Goal: Complete application form

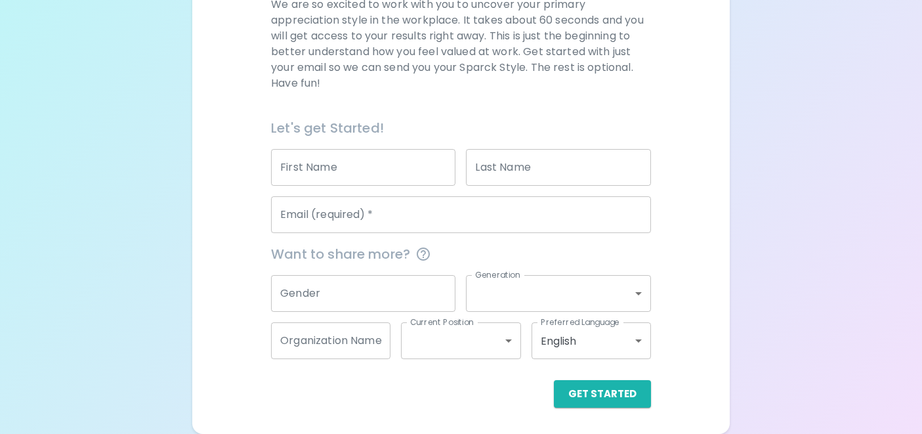
scroll to position [207, 0]
click at [352, 157] on input "First Name" at bounding box center [363, 167] width 184 height 37
type input "MariaJose"
type input "[PERSON_NAME] De la hoz"
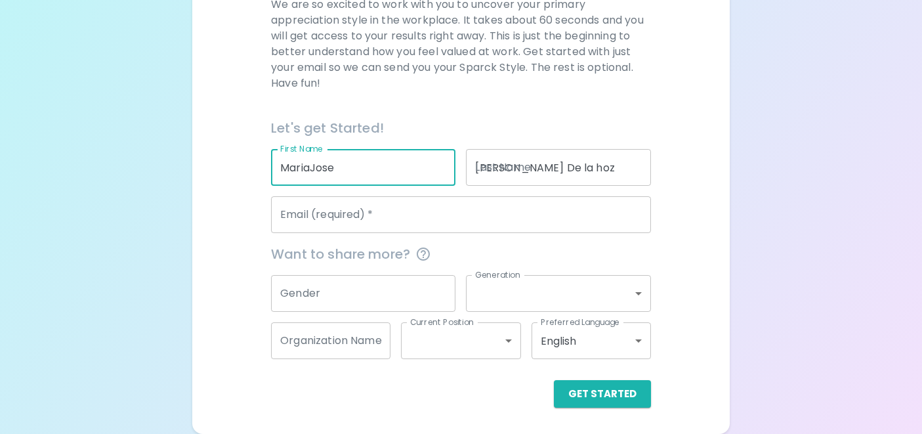
type input "[EMAIL_ADDRESS][DOMAIN_NAME]"
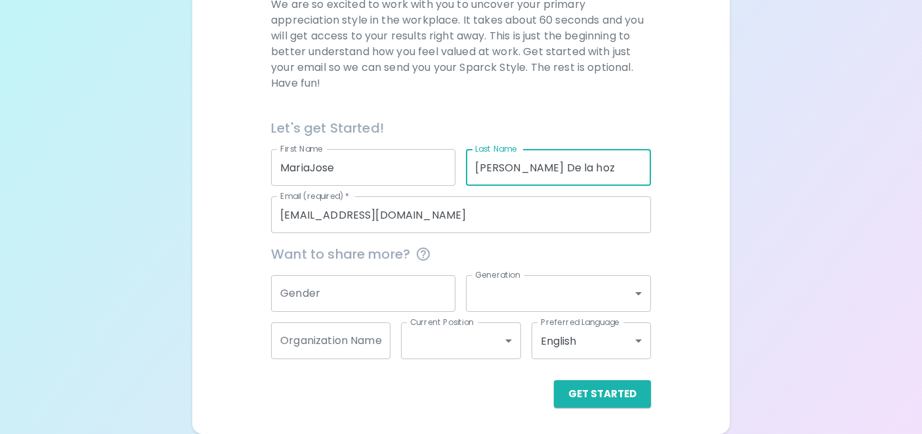
click at [495, 167] on input "[PERSON_NAME] De la hoz" at bounding box center [558, 167] width 184 height 37
drag, startPoint x: 497, startPoint y: 167, endPoint x: 458, endPoint y: 167, distance: 39.4
click at [458, 167] on div "Last Name [PERSON_NAME] la hoz Last Name" at bounding box center [552, 161] width 195 height 47
type input "De la hoz"
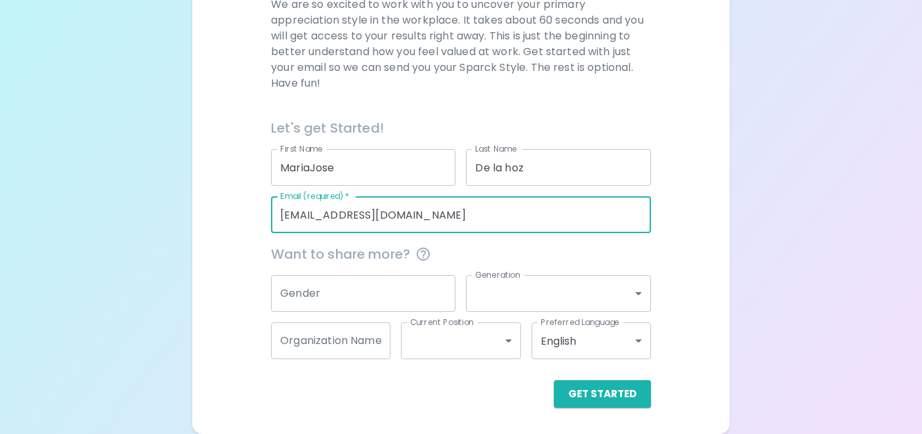
click at [320, 215] on input "[EMAIL_ADDRESS][DOMAIN_NAME]" at bounding box center [461, 214] width 380 height 37
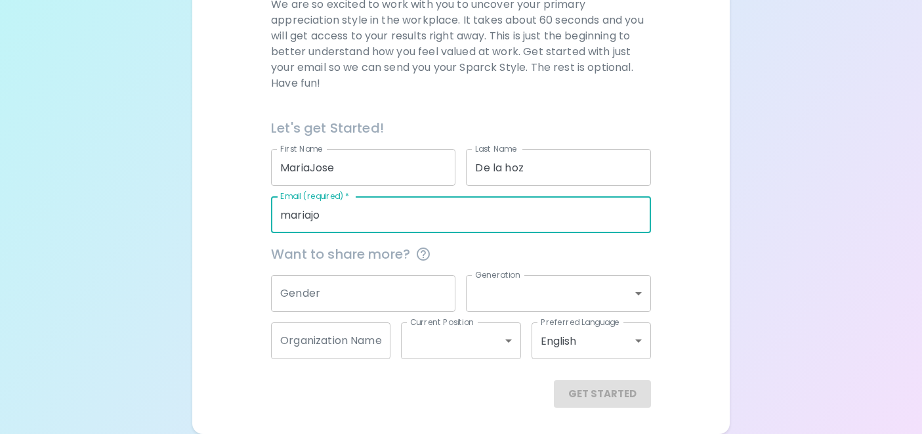
type input "[EMAIL_ADDRESS][PERSON_NAME][DOMAIN_NAME]"
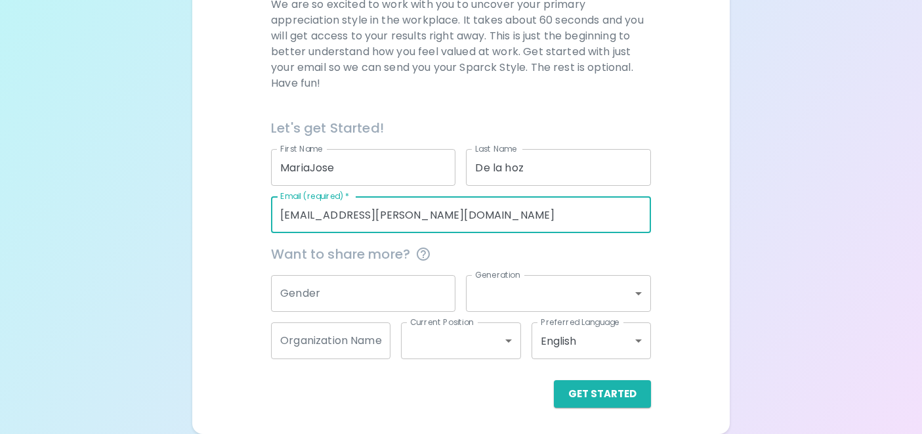
click at [322, 302] on input "Gender" at bounding box center [363, 293] width 184 height 37
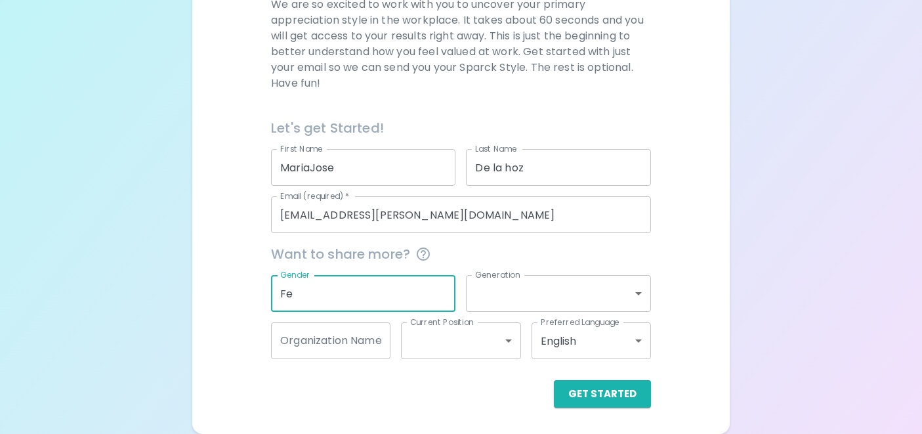
type input "F"
type input "Woman"
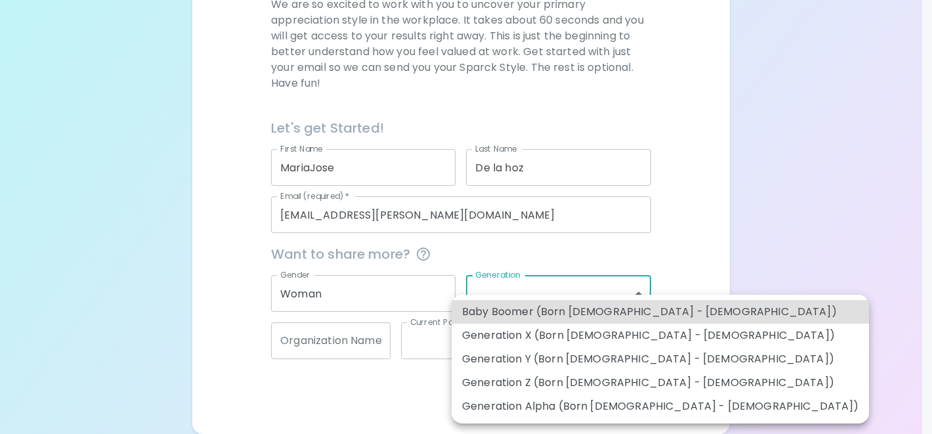
click at [541, 294] on body "Sparck Appreciation Style Quiz We are so excited to work with you to uncover yo…" at bounding box center [466, 113] width 932 height 641
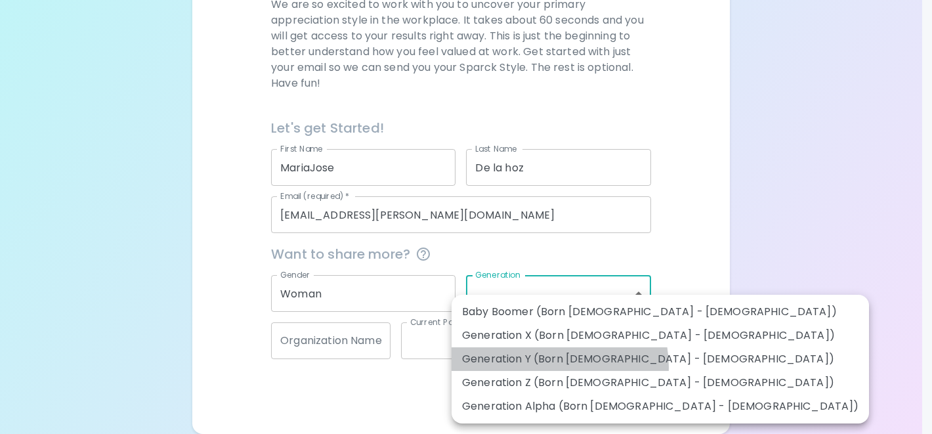
click at [550, 367] on li "Generation Y (Born [DEMOGRAPHIC_DATA] - [DEMOGRAPHIC_DATA])" at bounding box center [659, 359] width 417 height 24
type input "generation_y"
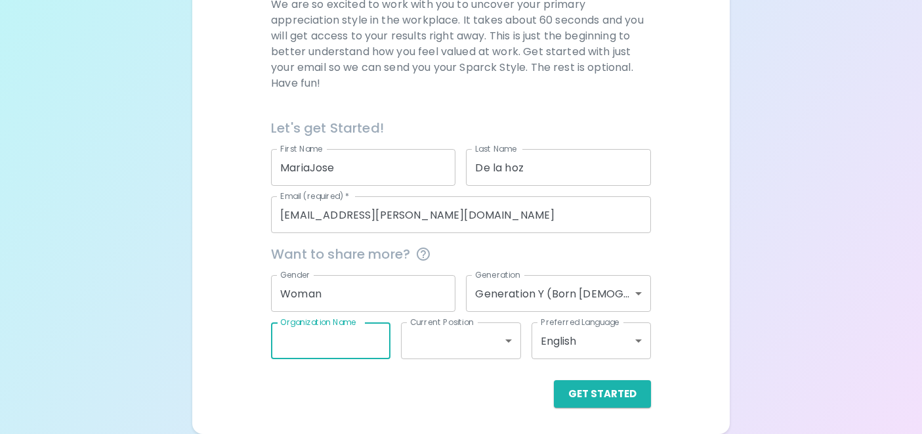
click at [345, 352] on input "Organization Name" at bounding box center [330, 340] width 119 height 37
type input "L"
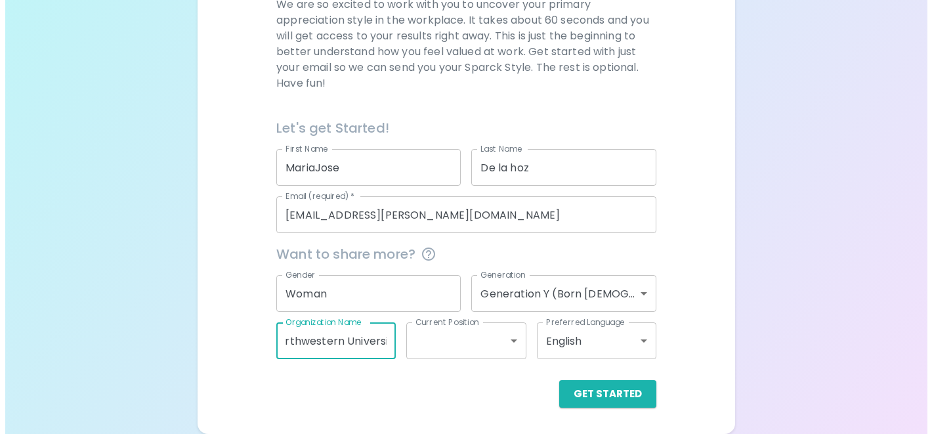
scroll to position [0, 25]
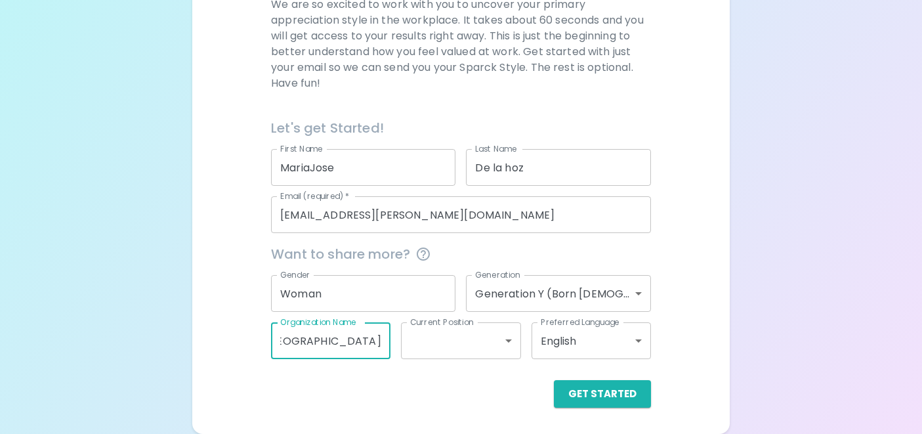
type input "[GEOGRAPHIC_DATA]"
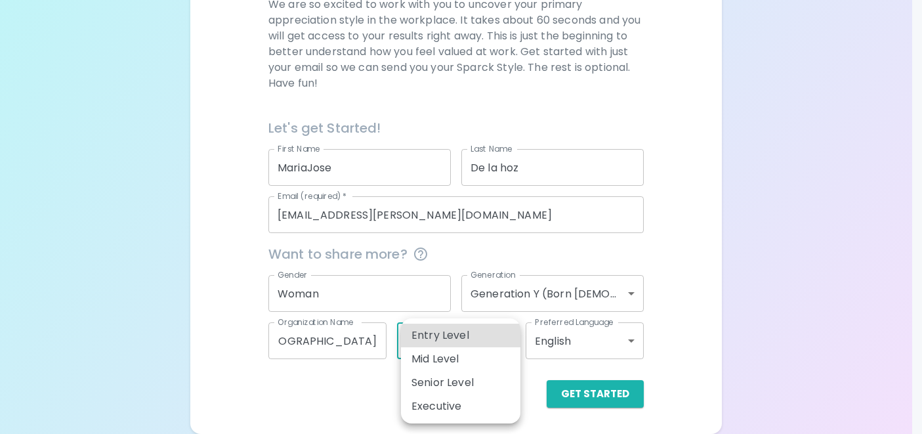
scroll to position [0, 0]
click at [432, 339] on body "Sparck Appreciation Style Quiz We are so excited to work with you to uncover yo…" at bounding box center [466, 113] width 932 height 641
click at [430, 343] on li "Entry Level" at bounding box center [460, 336] width 119 height 24
type input "entry_level"
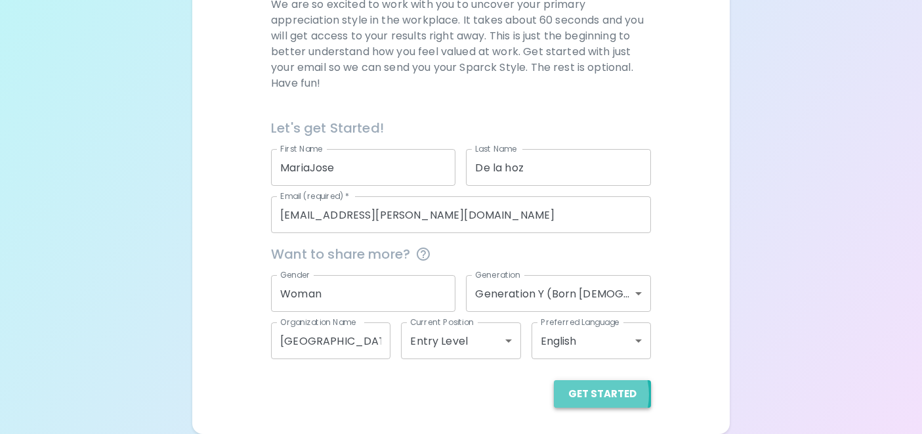
click at [582, 394] on button "Get Started" at bounding box center [602, 394] width 97 height 28
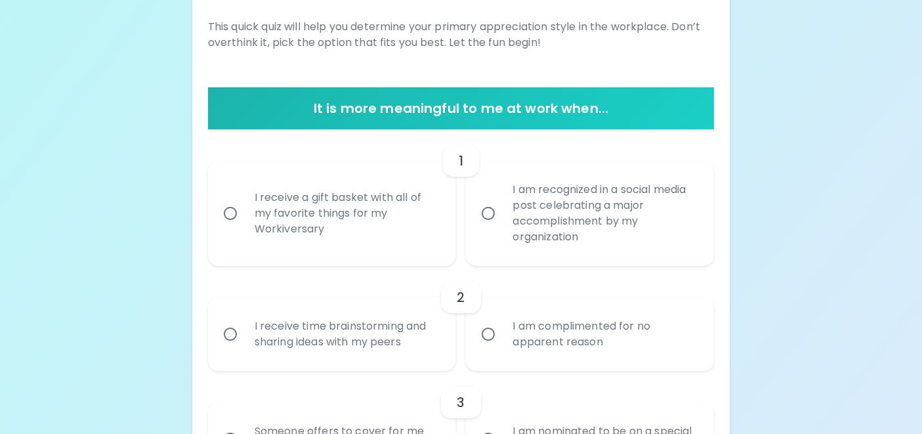
scroll to position [232, 0]
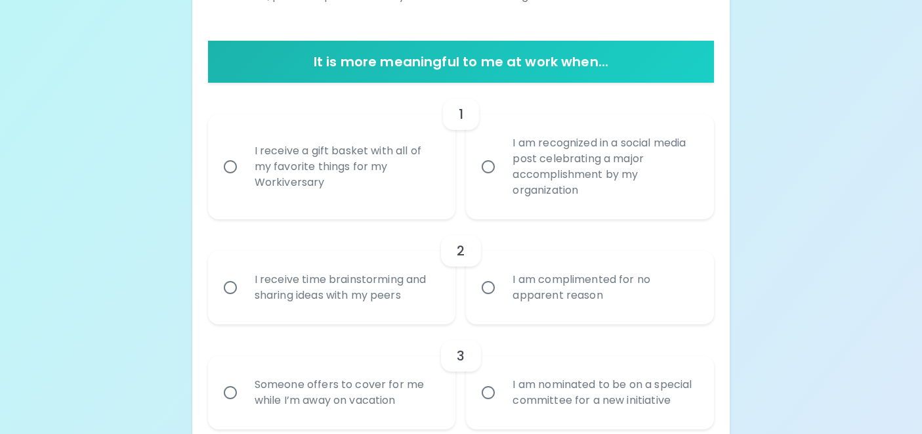
click at [586, 171] on div "I am recognized in a social media post celebrating a major accomplishment by my…" at bounding box center [604, 166] width 205 height 94
click at [502, 171] on input "I am recognized in a social media post celebrating a major accomplishment by my…" at bounding box center [488, 167] width 28 height 28
radio input "true"
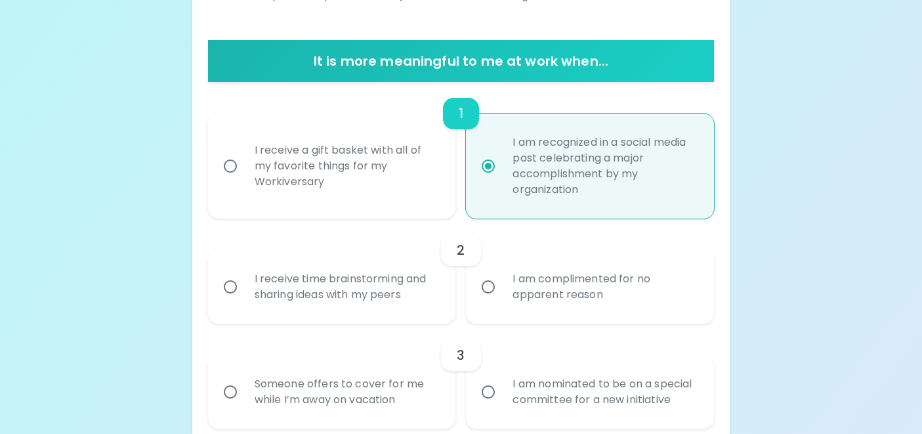
scroll to position [337, 0]
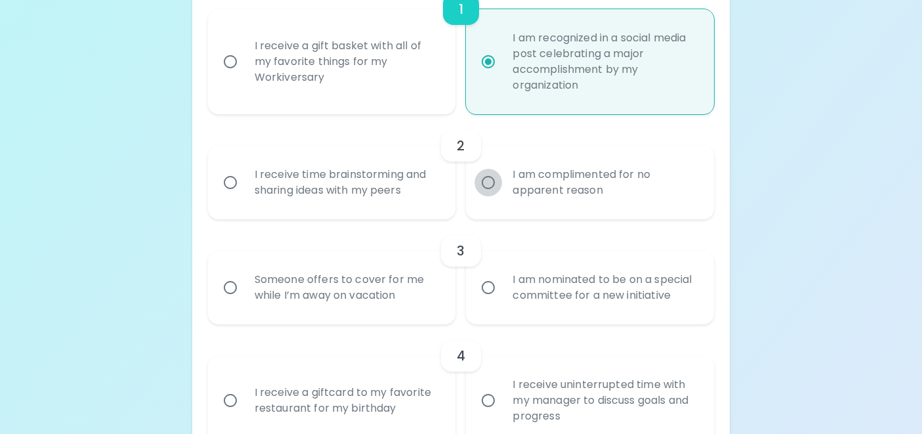
click at [493, 169] on input "I am complimented for no apparent reason" at bounding box center [488, 183] width 28 height 28
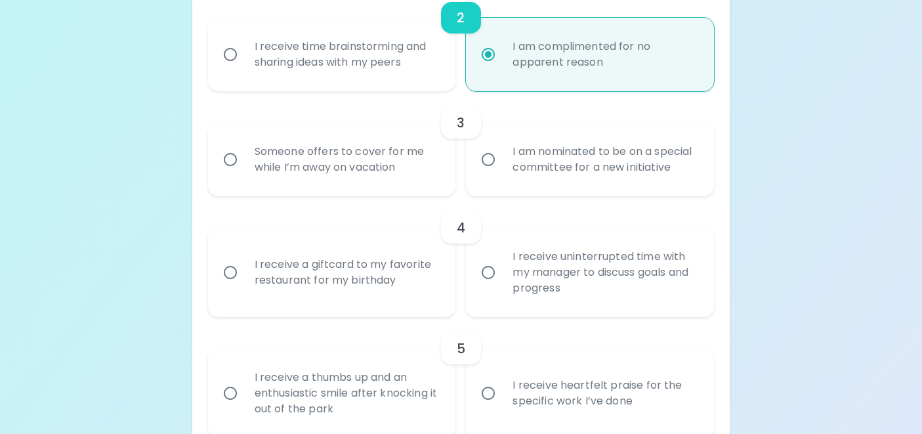
scroll to position [465, 0]
radio input "true"
click at [339, 173] on div "Someone offers to cover for me while I’m away on vacation" at bounding box center [346, 158] width 205 height 63
click at [244, 173] on input "Someone offers to cover for me while I’m away on vacation" at bounding box center [231, 159] width 28 height 28
radio input "false"
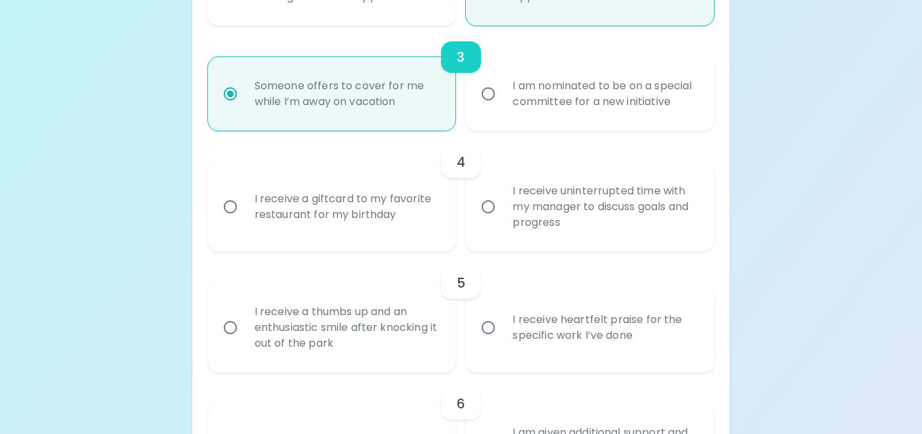
scroll to position [531, 0]
radio input "true"
click at [574, 104] on div "I am nominated to be on a special committee for a new initiative" at bounding box center [604, 93] width 205 height 63
click at [502, 104] on input "I am nominated to be on a special committee for a new initiative" at bounding box center [488, 93] width 28 height 28
radio input "false"
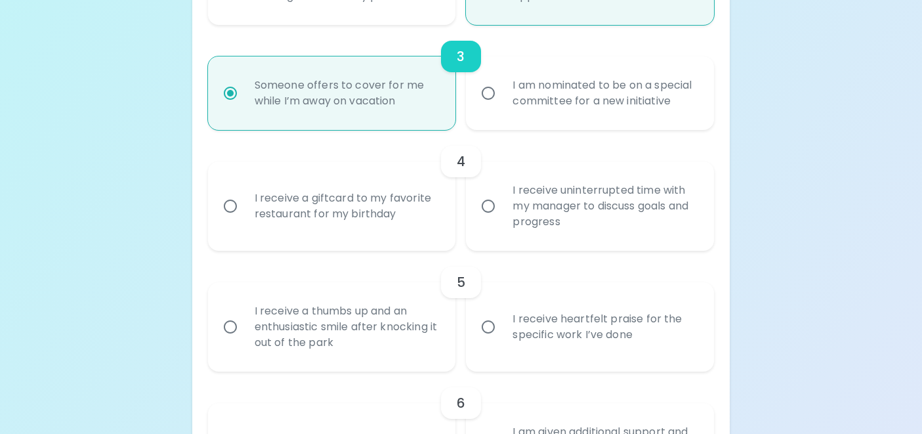
radio input "true"
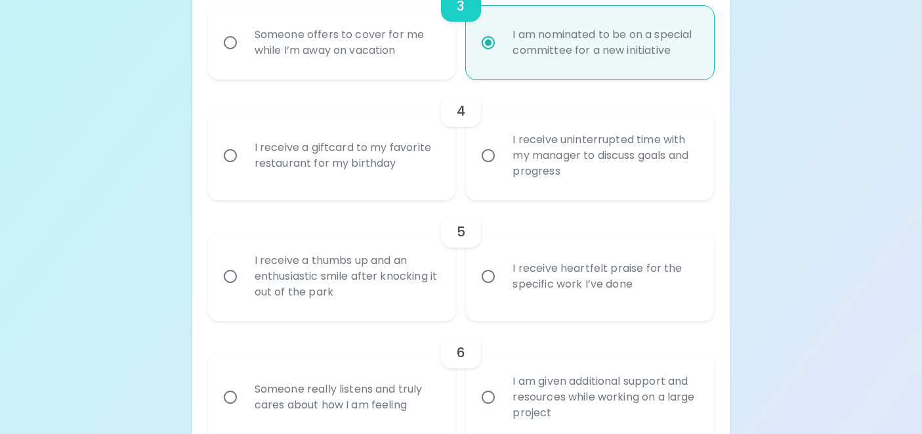
scroll to position [582, 0]
radio input "true"
click at [312, 170] on div "I receive a giftcard to my favorite restaurant for my birthday" at bounding box center [346, 154] width 205 height 63
click at [244, 169] on input "I receive a giftcard to my favorite restaurant for my birthday" at bounding box center [231, 155] width 28 height 28
radio input "false"
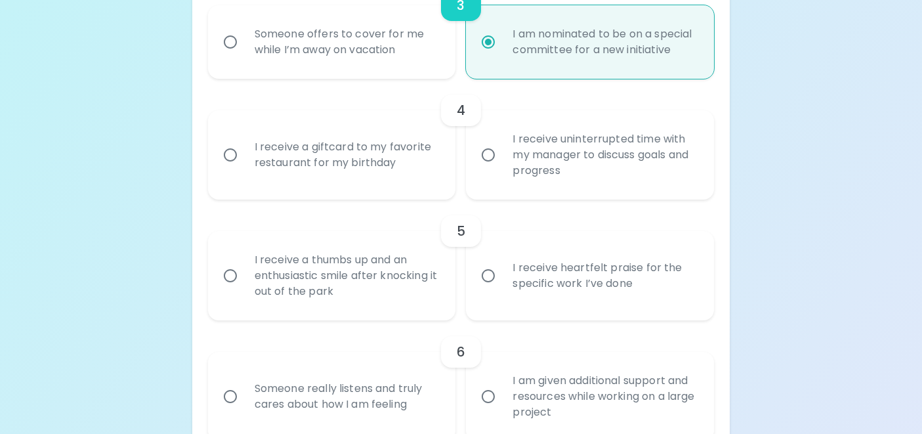
radio input "false"
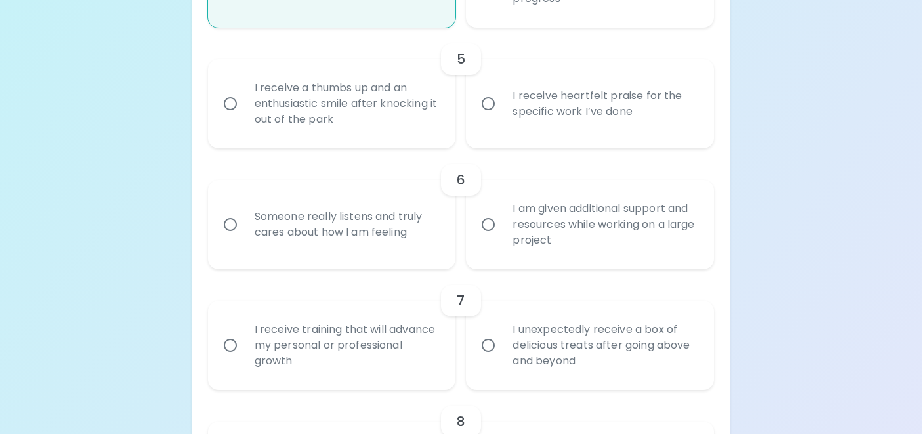
scroll to position [757, 0]
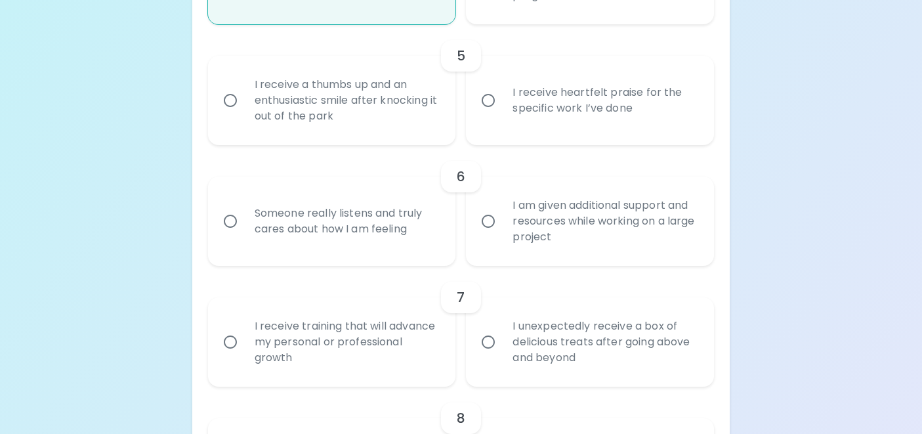
radio input "true"
click at [542, 131] on div "I receive heartfelt praise for the specific work I’ve done" at bounding box center [604, 100] width 205 height 63
click at [502, 114] on input "I receive heartfelt praise for the specific work I’ve done" at bounding box center [488, 101] width 28 height 28
radio input "false"
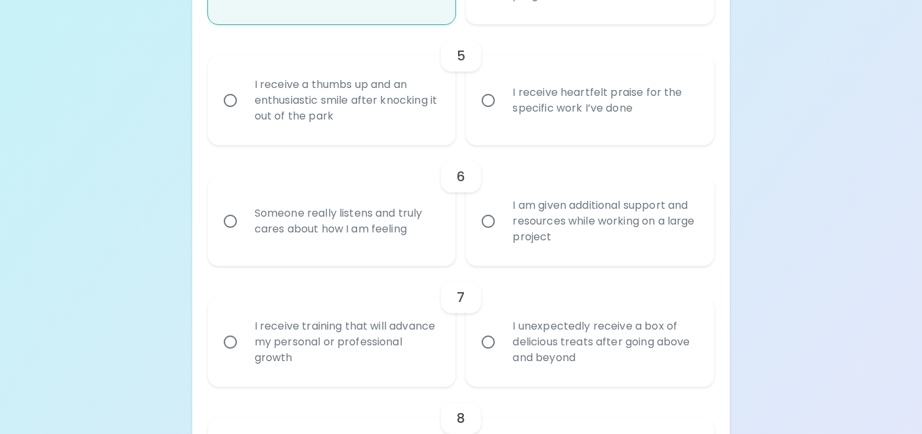
radio input "false"
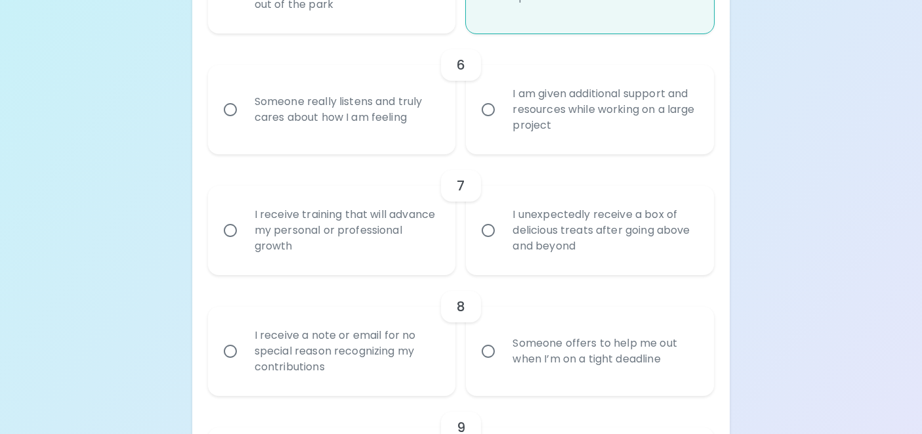
scroll to position [866, 0]
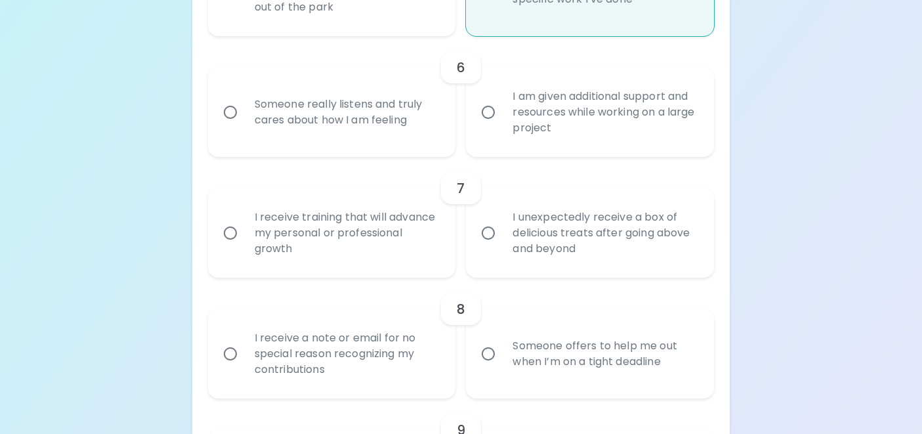
radio input "true"
click at [498, 126] on input "I am given additional support and resources while working on a large project" at bounding box center [488, 112] width 28 height 28
radio input "false"
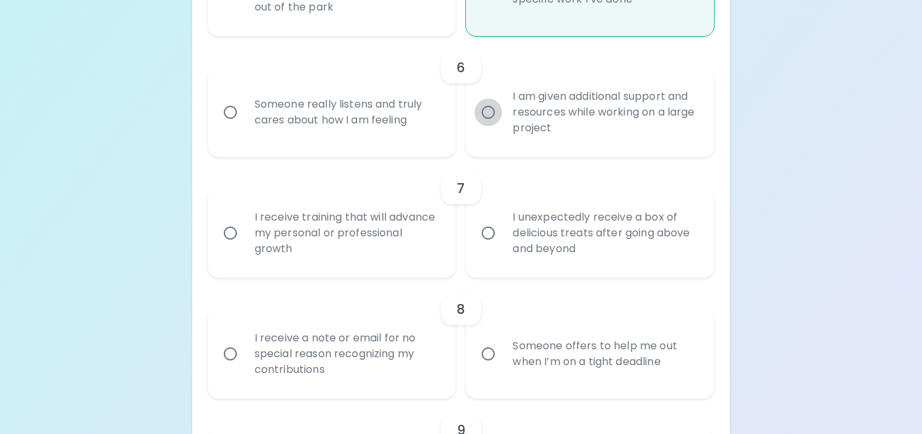
radio input "false"
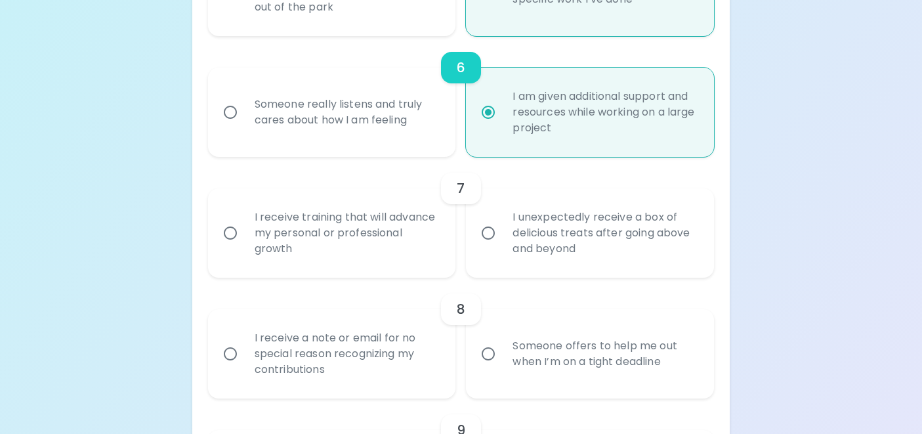
scroll to position [971, 0]
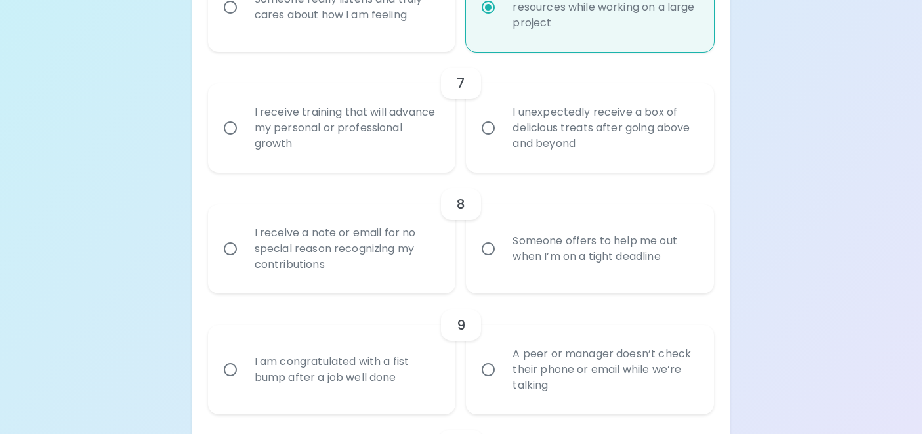
radio input "true"
click at [386, 146] on div "I receive training that will advance my personal or professional growth" at bounding box center [346, 128] width 205 height 79
click at [244, 142] on input "I receive training that will advance my personal or professional growth" at bounding box center [231, 128] width 28 height 28
radio input "false"
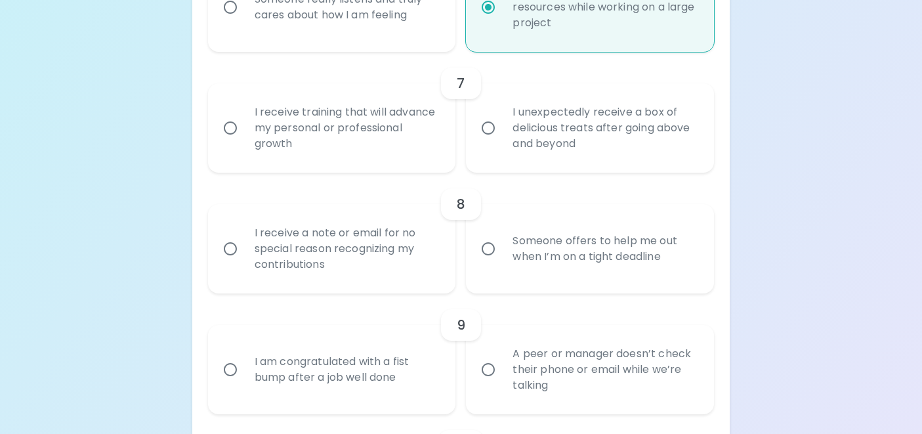
radio input "false"
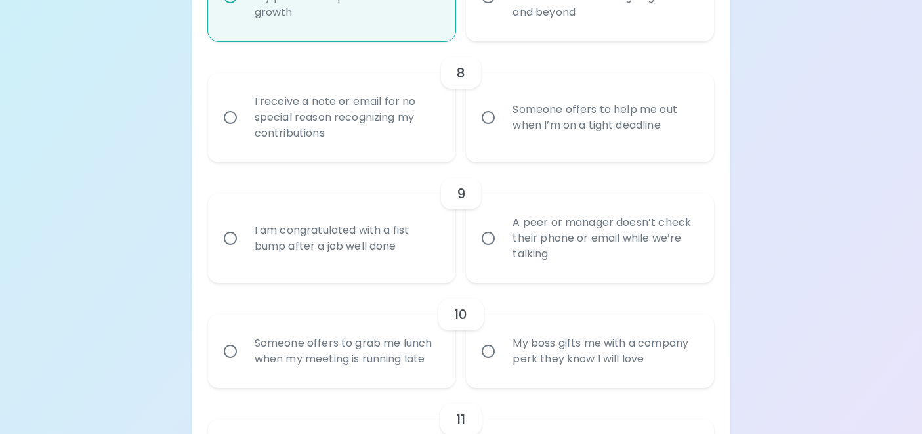
scroll to position [1106, 0]
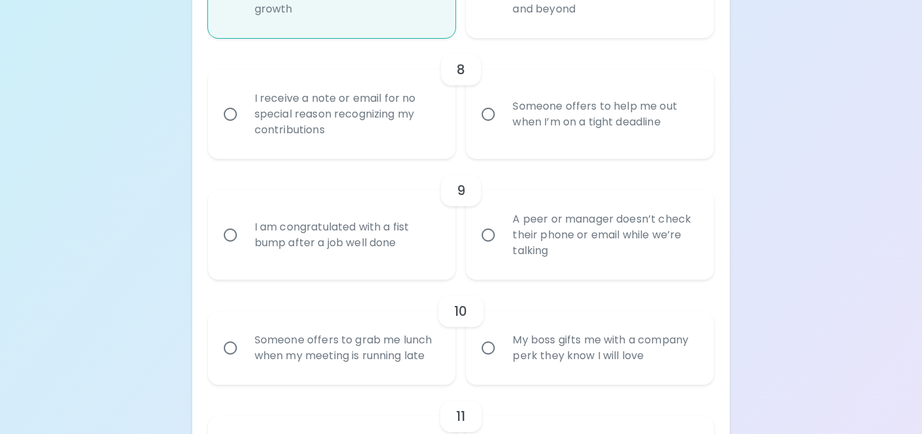
radio input "true"
click at [491, 128] on input "Someone offers to help me out when I’m on a tight deadline" at bounding box center [488, 114] width 28 height 28
radio input "false"
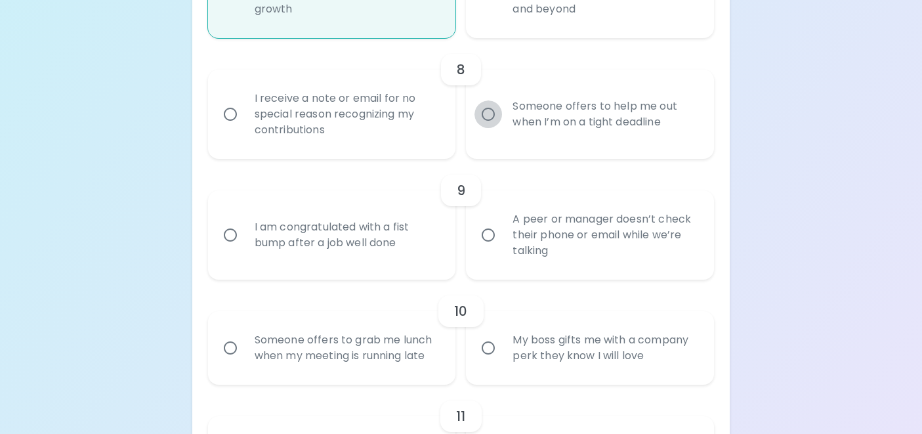
radio input "false"
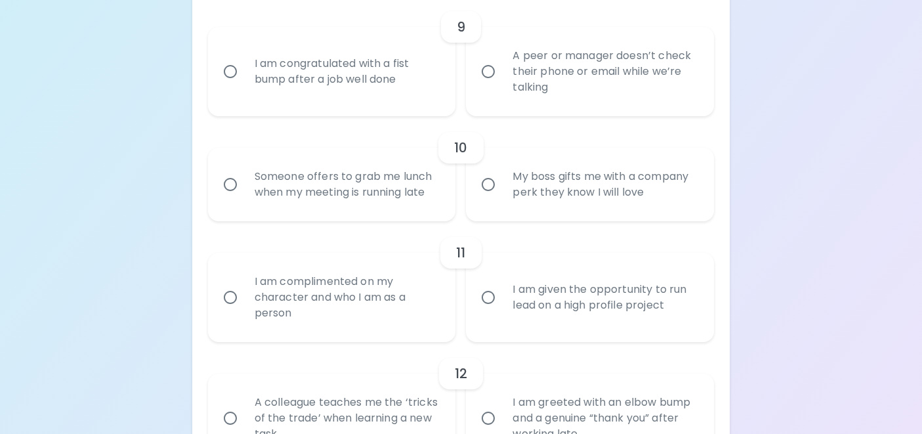
scroll to position [1273, 0]
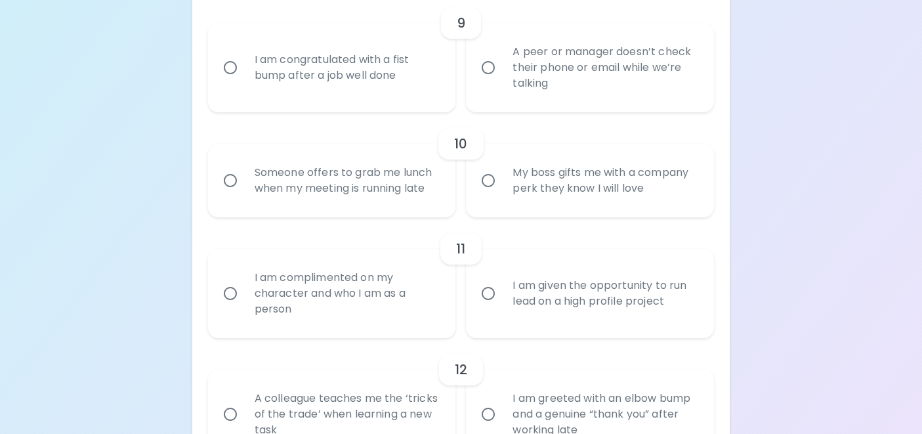
radio input "true"
click at [369, 99] on div "I am congratulated with a fist bump after a job well done" at bounding box center [346, 67] width 205 height 63
click at [244, 81] on input "I am congratulated with a fist bump after a job well done" at bounding box center [231, 68] width 28 height 28
radio input "false"
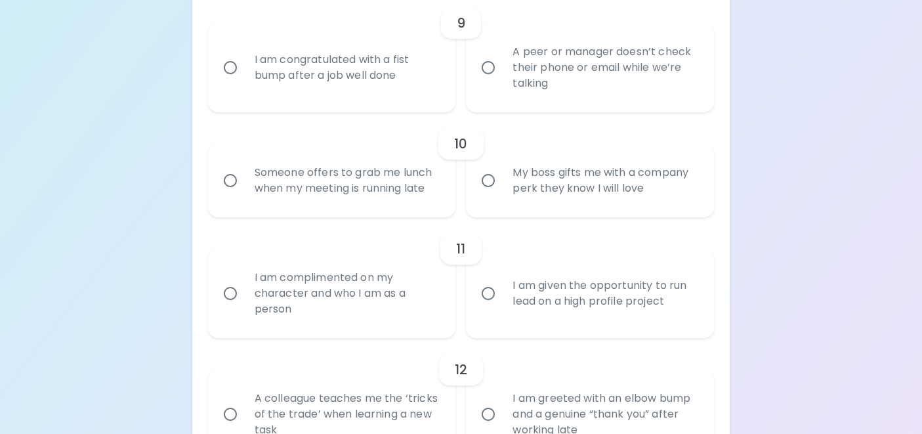
radio input "false"
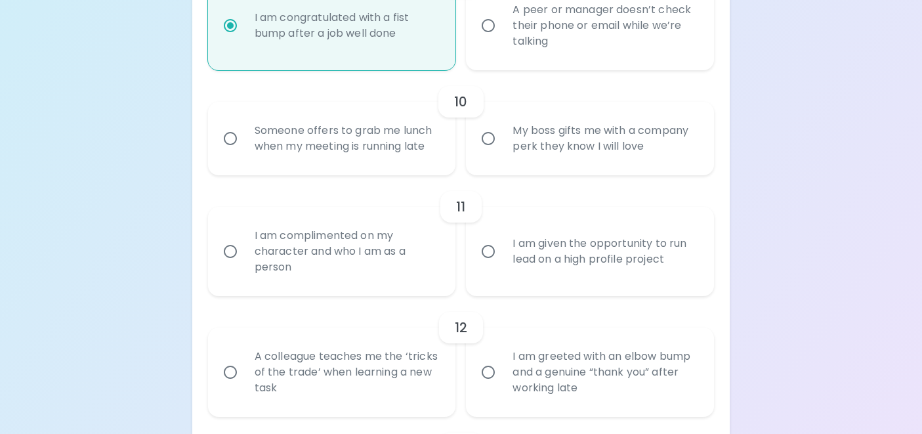
scroll to position [1378, 0]
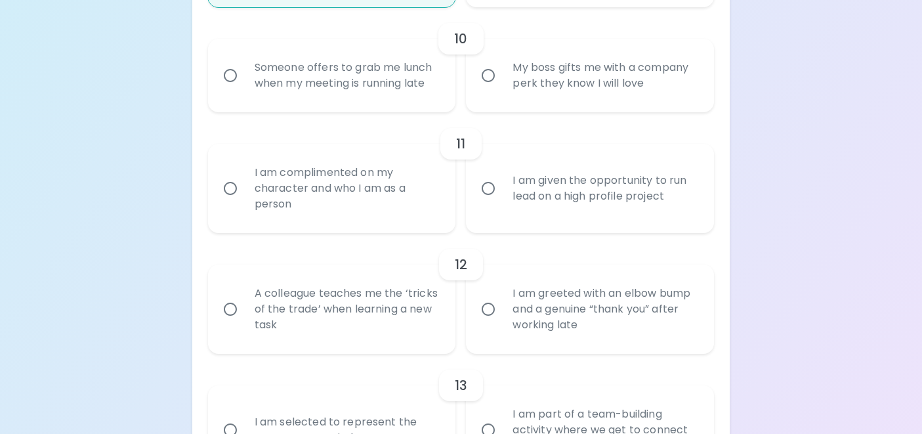
radio input "true"
click at [337, 104] on div "Someone offers to grab me lunch when my meeting is running late" at bounding box center [346, 75] width 205 height 63
click at [244, 89] on input "Someone offers to grab me lunch when my meeting is running late" at bounding box center [231, 76] width 28 height 28
radio input "false"
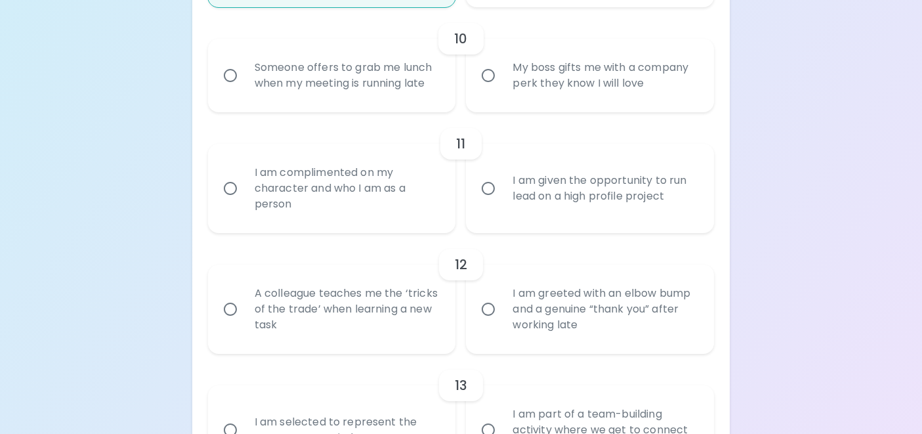
radio input "false"
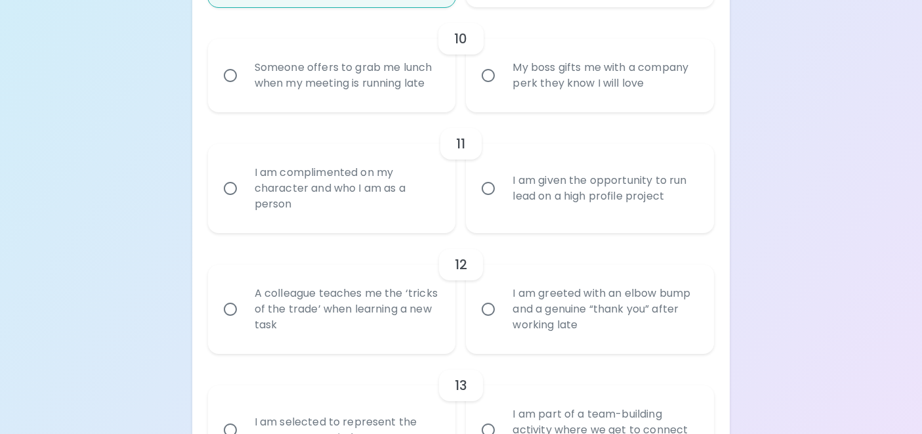
radio input "false"
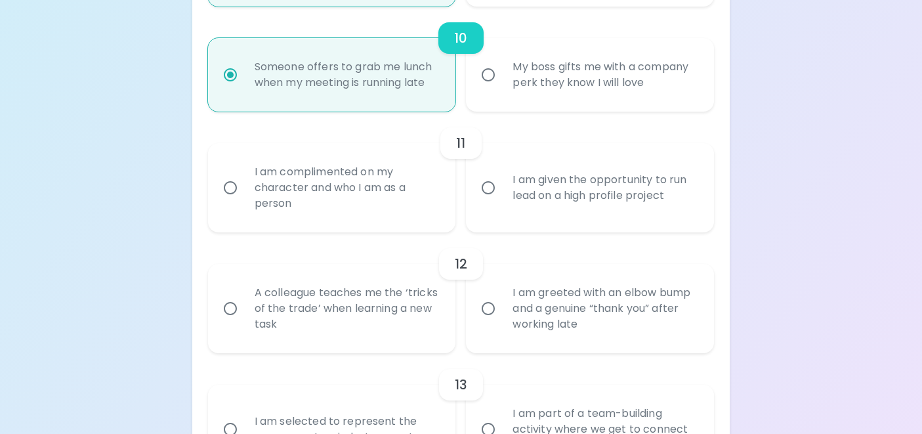
scroll to position [1483, 0]
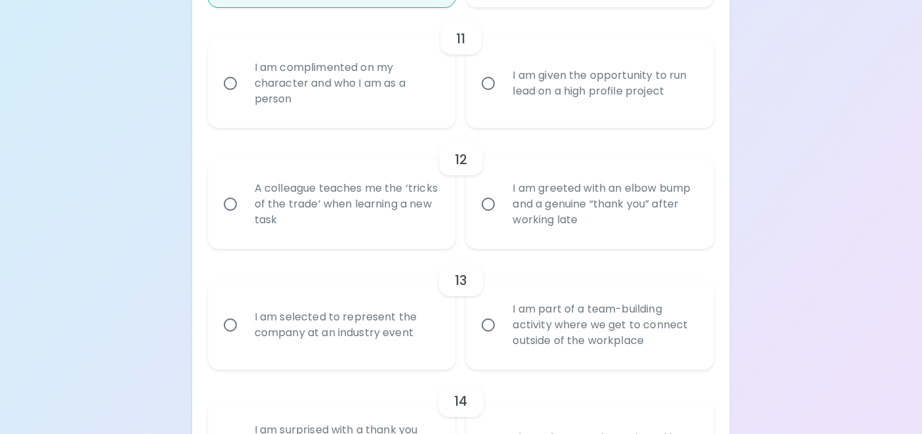
radio input "true"
click at [346, 106] on div "I am complimented on my character and who I am as a person" at bounding box center [346, 83] width 205 height 79
click at [244, 97] on input "I am complimented on my character and who I am as a person" at bounding box center [231, 84] width 28 height 28
radio input "false"
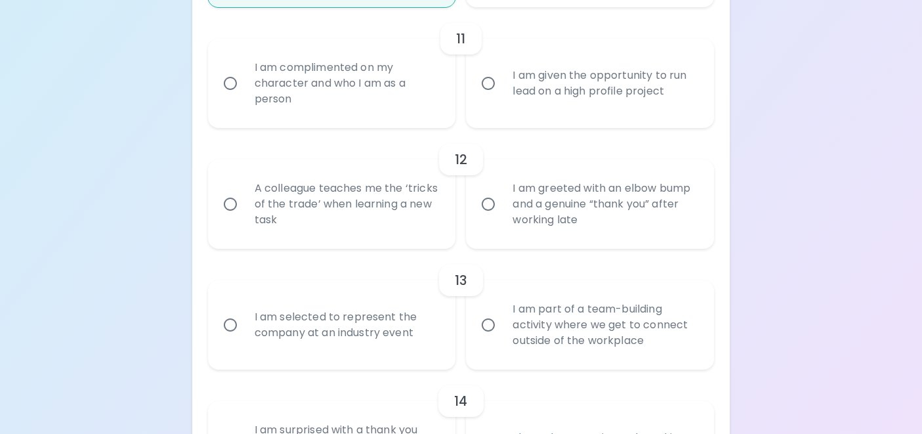
radio input "false"
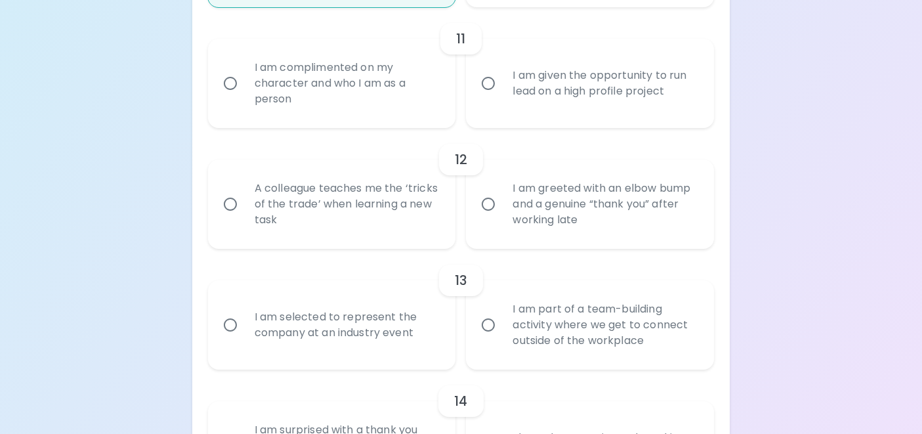
radio input "false"
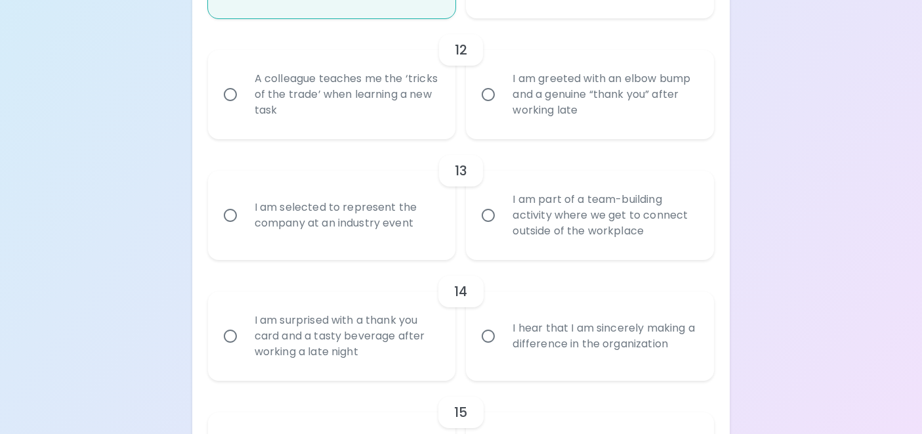
scroll to position [1593, 0]
radio input "true"
click at [371, 123] on div "A colleague teaches me the ‘tricks of the trade’ when learning a new task" at bounding box center [346, 93] width 205 height 79
click at [244, 108] on input "A colleague teaches me the ‘tricks of the trade’ when learning a new task" at bounding box center [231, 94] width 28 height 28
radio input "false"
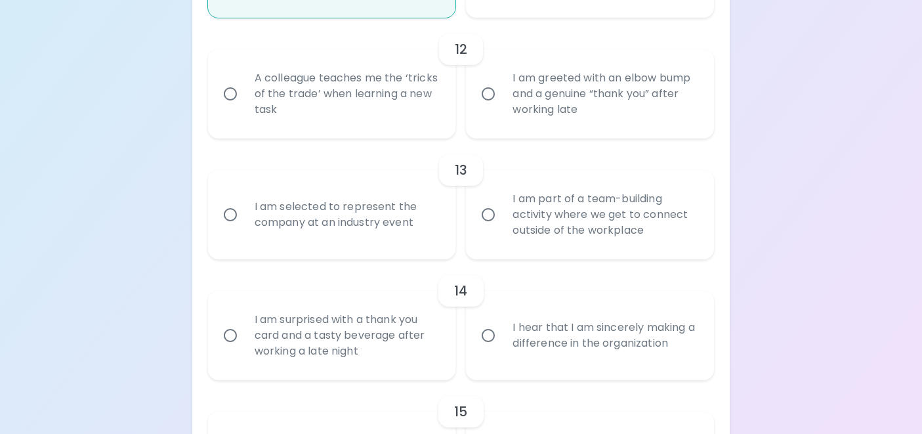
radio input "false"
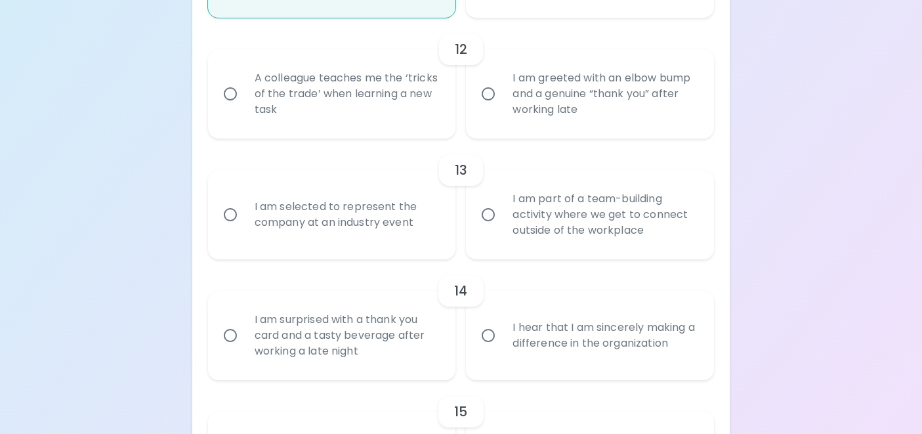
radio input "false"
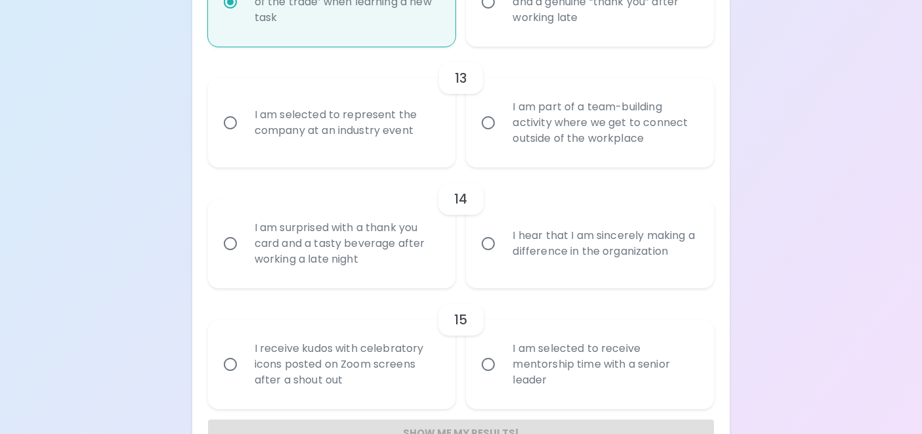
scroll to position [1698, 0]
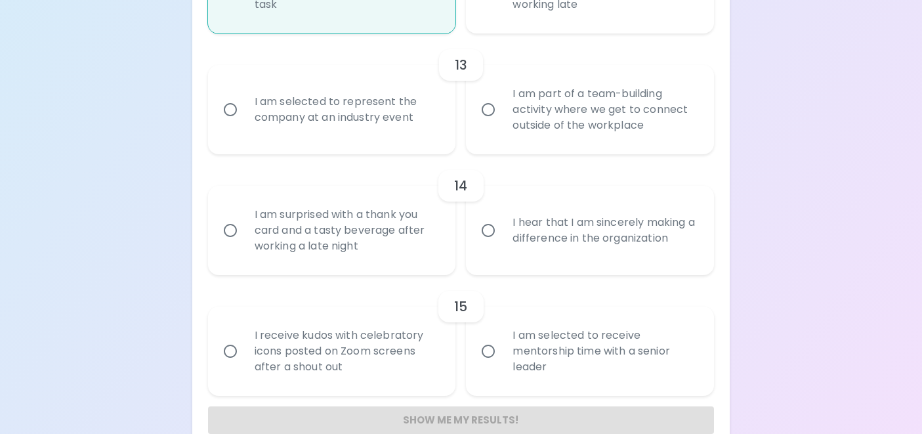
radio input "true"
click at [502, 123] on input "I am part of a team-building activity where we get to connect outside of the wo…" at bounding box center [488, 110] width 28 height 28
radio input "false"
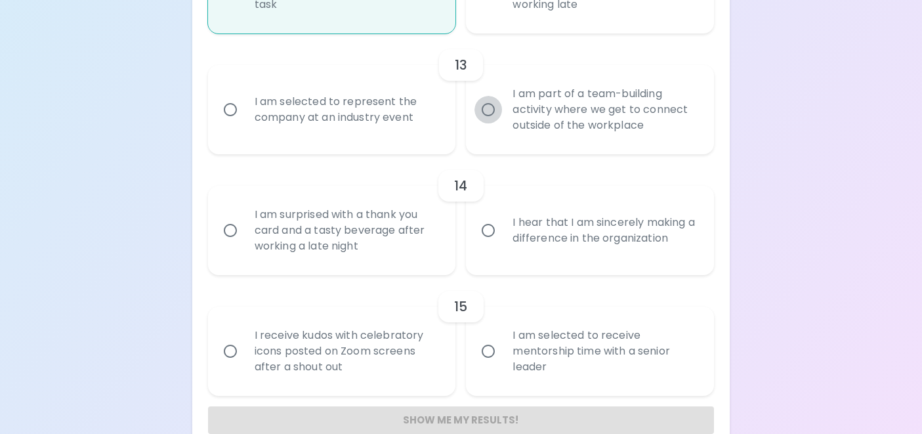
radio input "false"
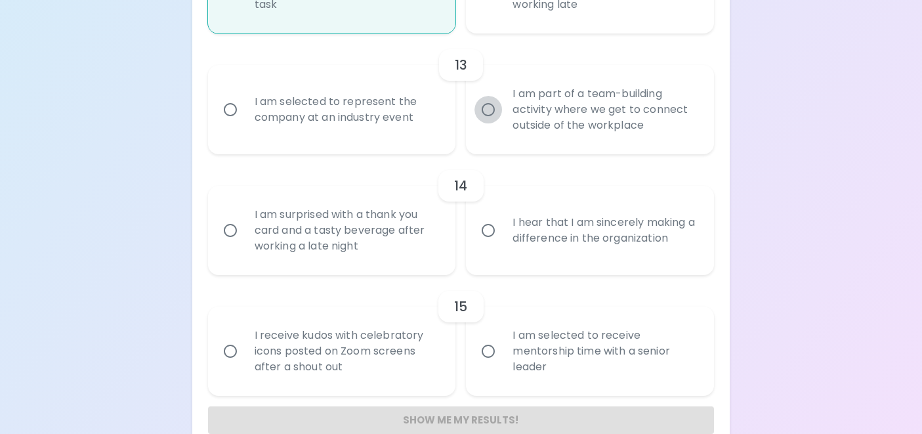
radio input "false"
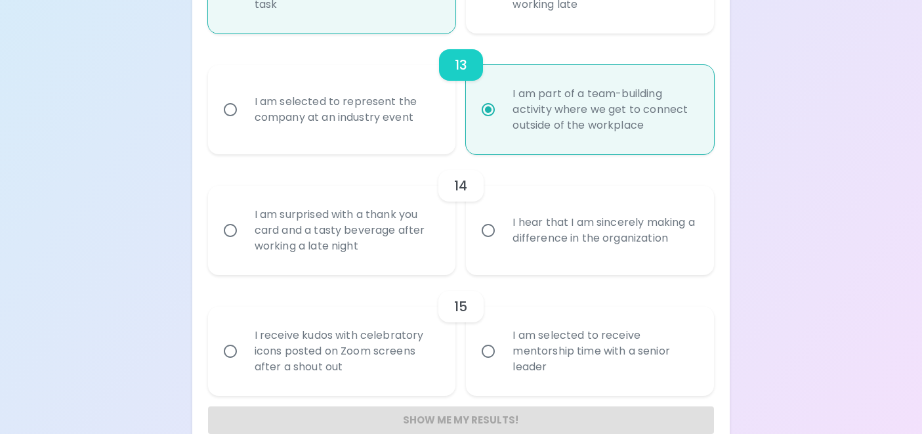
scroll to position [1740, 0]
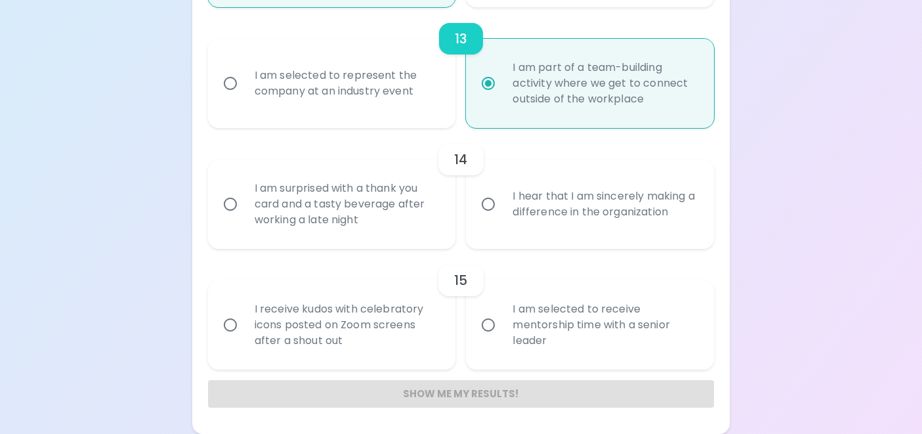
radio input "true"
click at [558, 213] on div "I hear that I am sincerely making a difference in the organization" at bounding box center [604, 204] width 205 height 63
click at [502, 213] on input "I hear that I am sincerely making a difference in the organization" at bounding box center [488, 204] width 28 height 28
radio input "false"
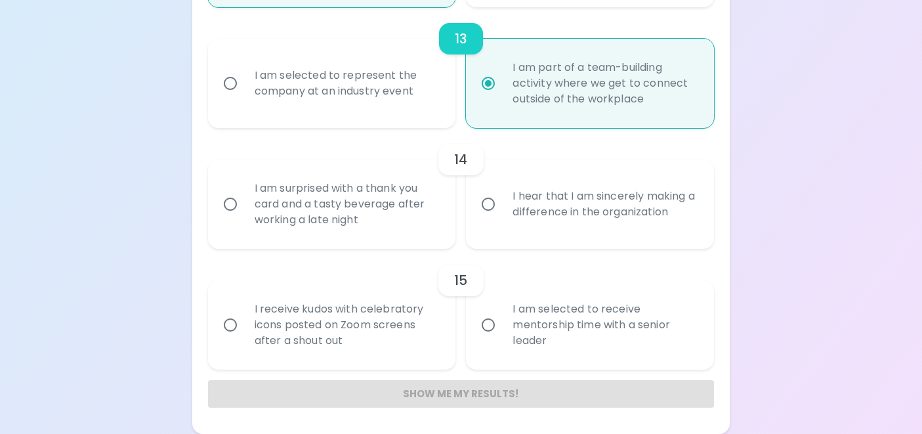
radio input "false"
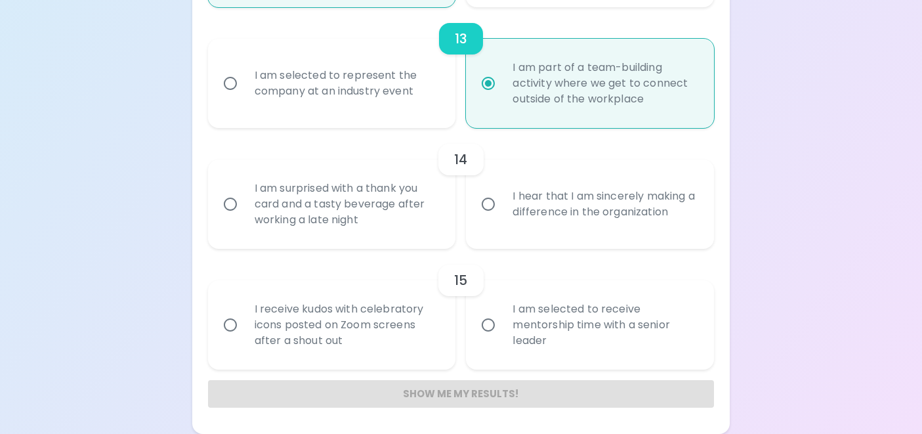
radio input "false"
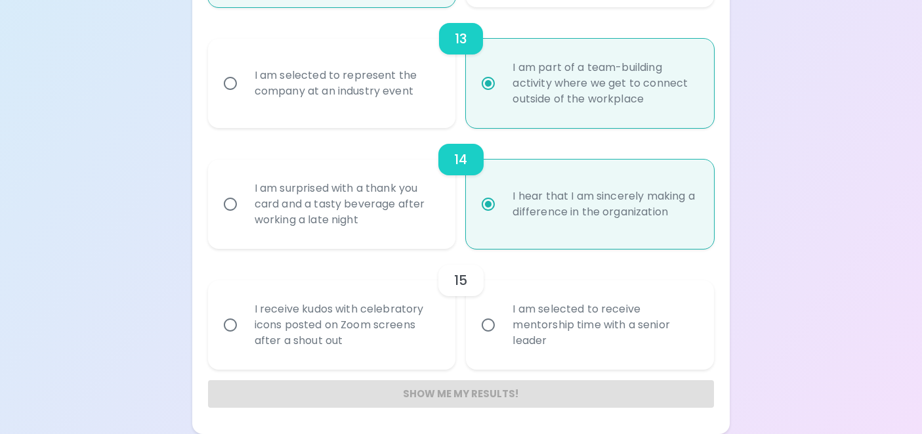
radio input "true"
click at [392, 229] on div "I am surprised with a thank you card and a tasty beverage after working a late …" at bounding box center [346, 204] width 205 height 79
click at [244, 218] on input "I am surprised with a thank you card and a tasty beverage after working a late …" at bounding box center [231, 204] width 28 height 28
radio input "false"
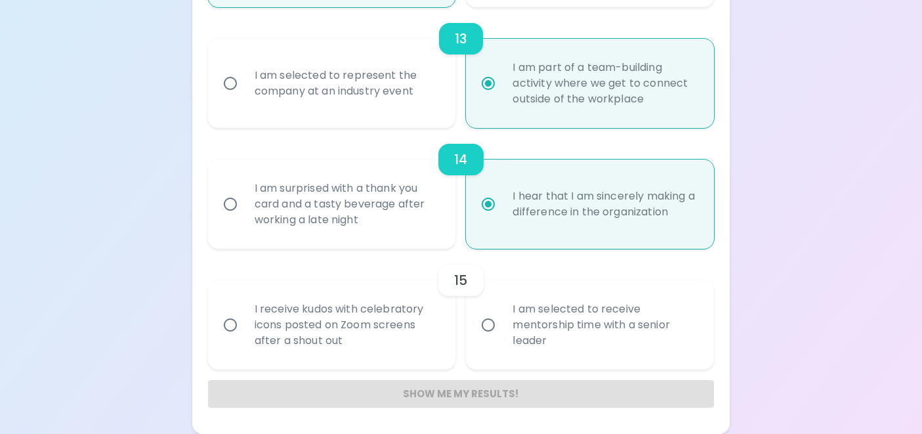
radio input "false"
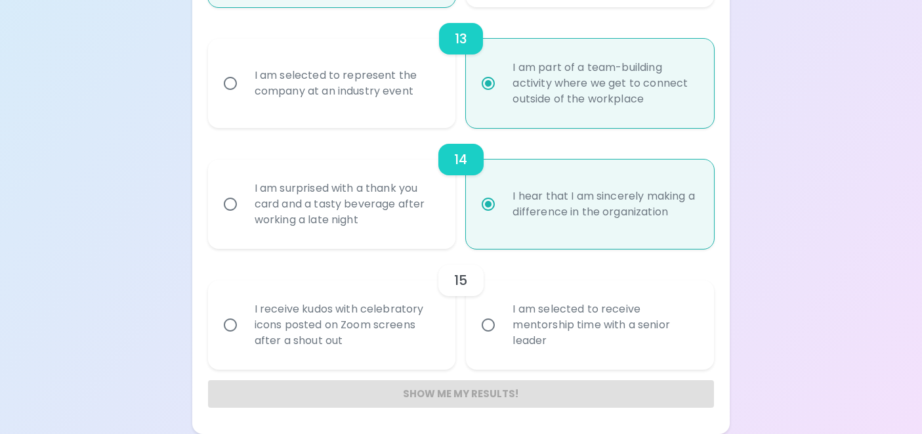
radio input "false"
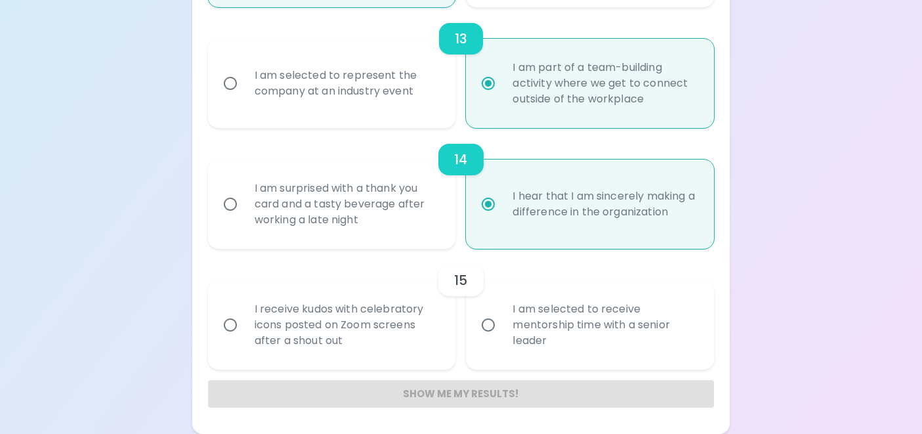
radio input "true"
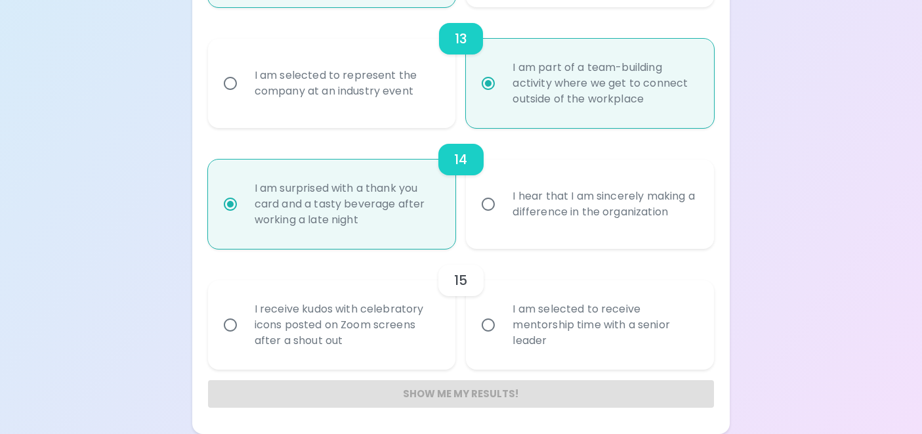
radio input "true"
click at [543, 343] on div "I am selected to receive mentorship time with a senior leader" at bounding box center [604, 324] width 205 height 79
click at [502, 339] on input "I am selected to receive mentorship time with a senior leader" at bounding box center [488, 325] width 28 height 28
radio input "false"
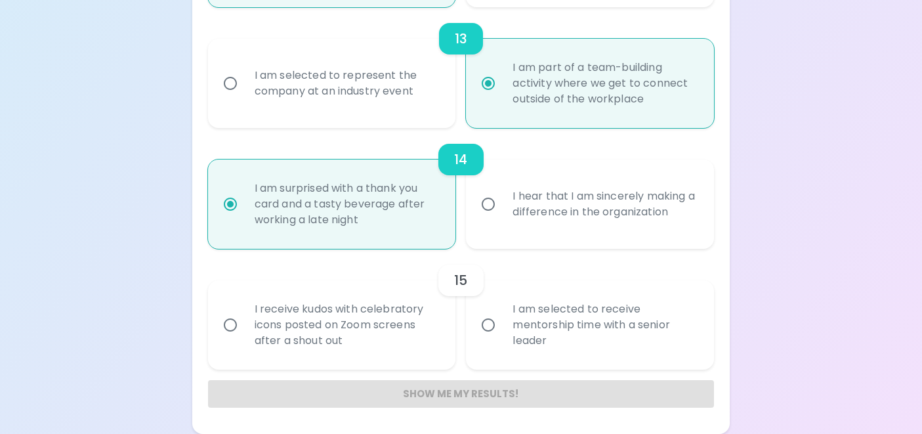
radio input "false"
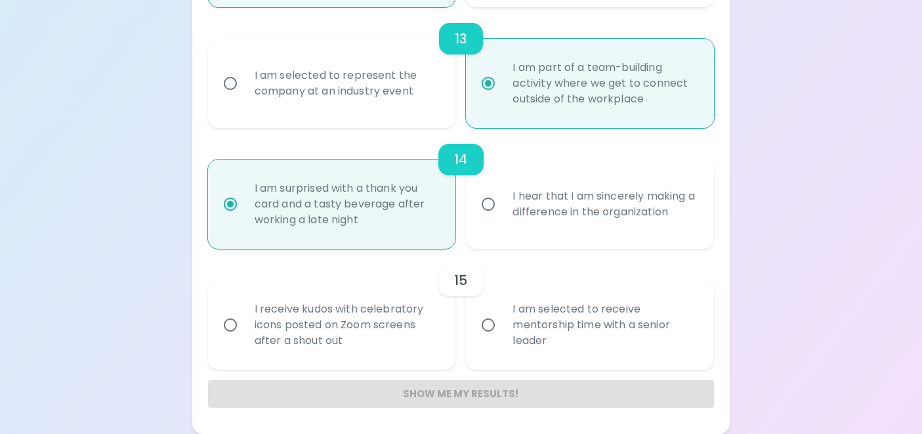
radio input "false"
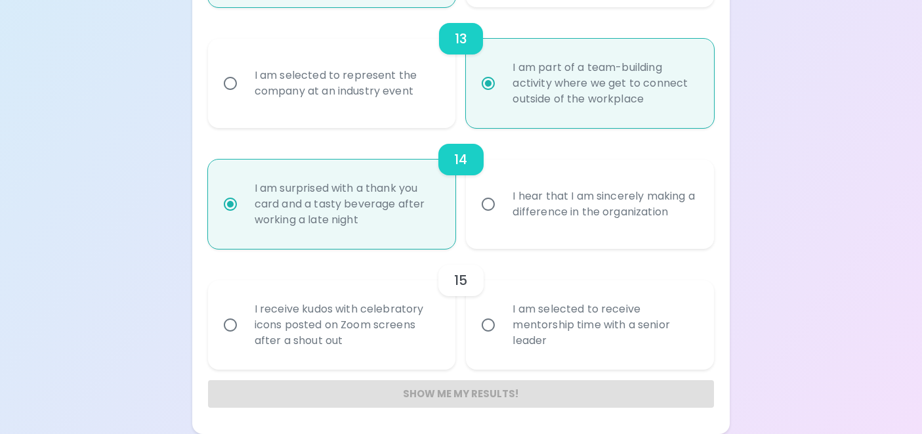
radio input "false"
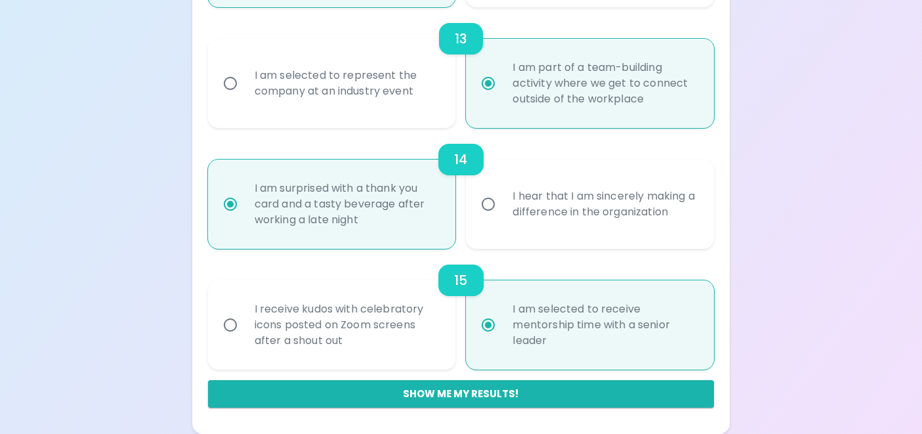
radio input "true"
click at [387, 337] on div "I receive kudos with celebratory icons posted on Zoom screens after a shout out" at bounding box center [346, 324] width 205 height 79
click at [244, 337] on input "I receive kudos with celebratory icons posted on Zoom screens after a shout out" at bounding box center [231, 325] width 28 height 28
radio input "false"
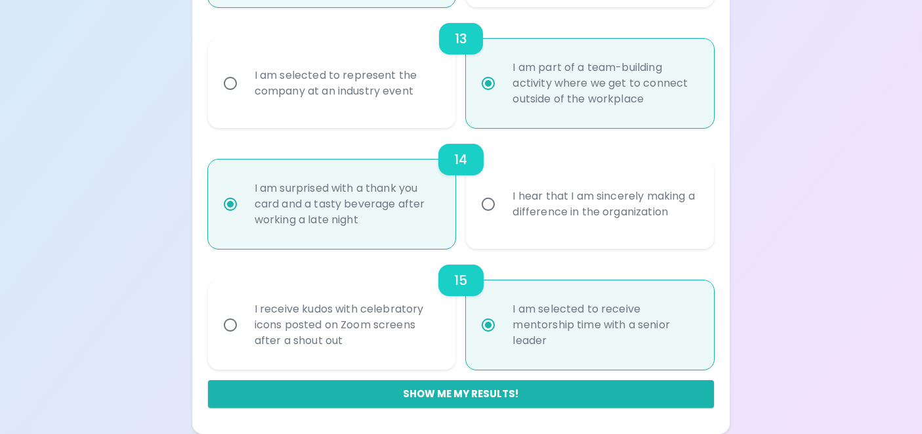
radio input "false"
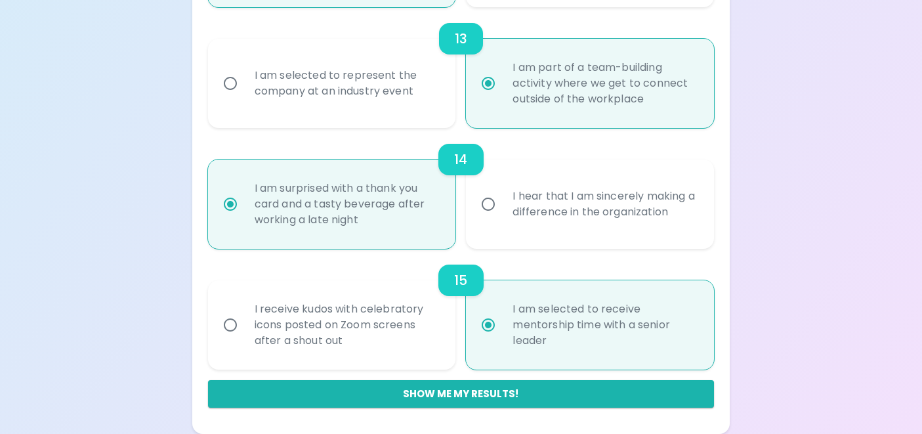
radio input "false"
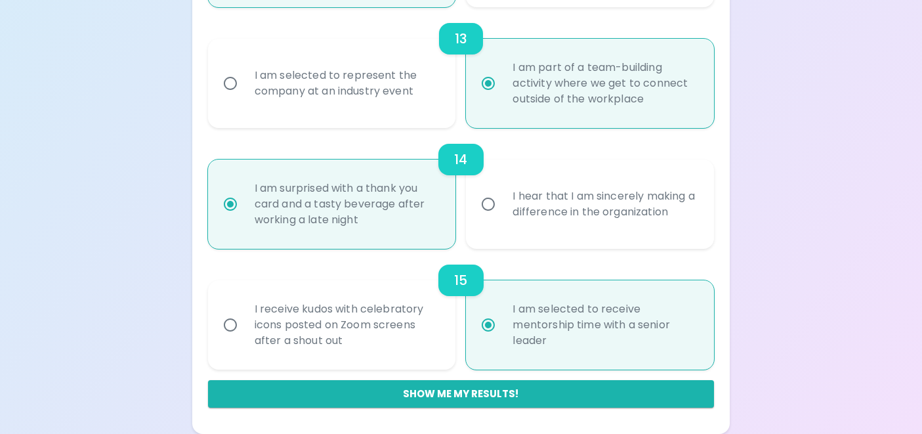
radio input "false"
radio input "true"
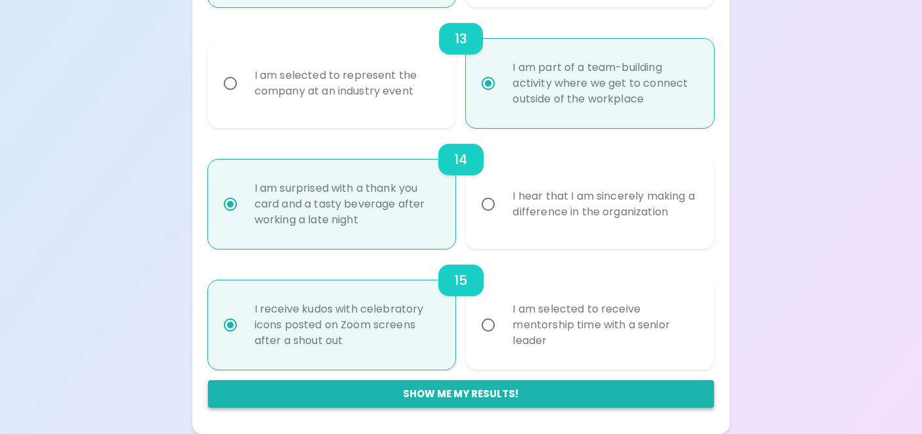
radio input "true"
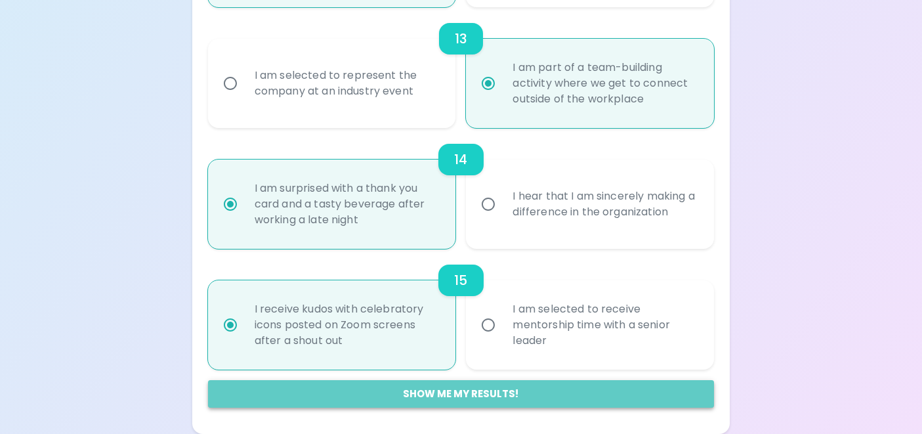
click at [446, 401] on button "Show me my results!" at bounding box center [461, 394] width 507 height 28
radio input "false"
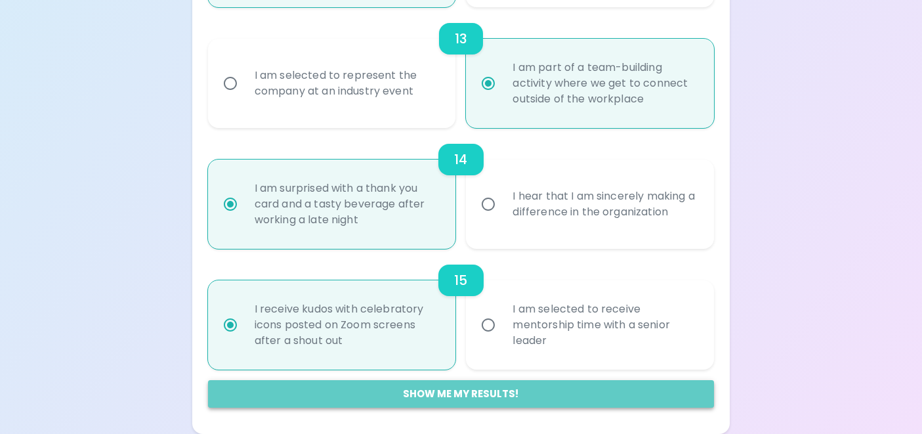
radio input "false"
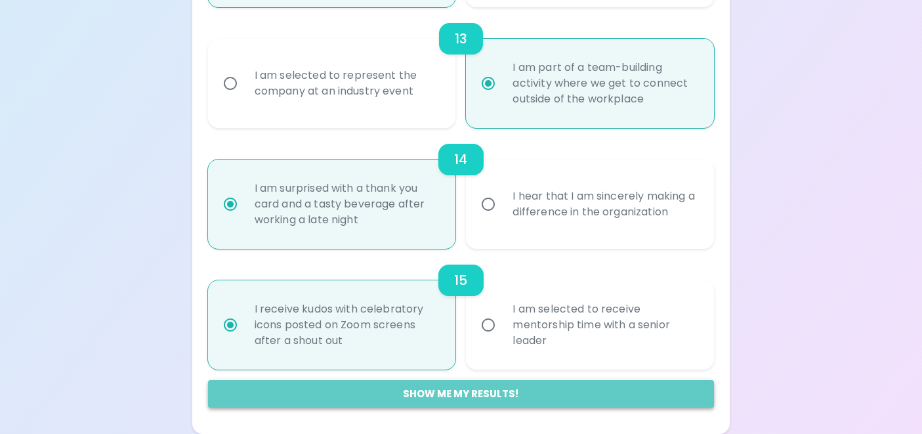
radio input "false"
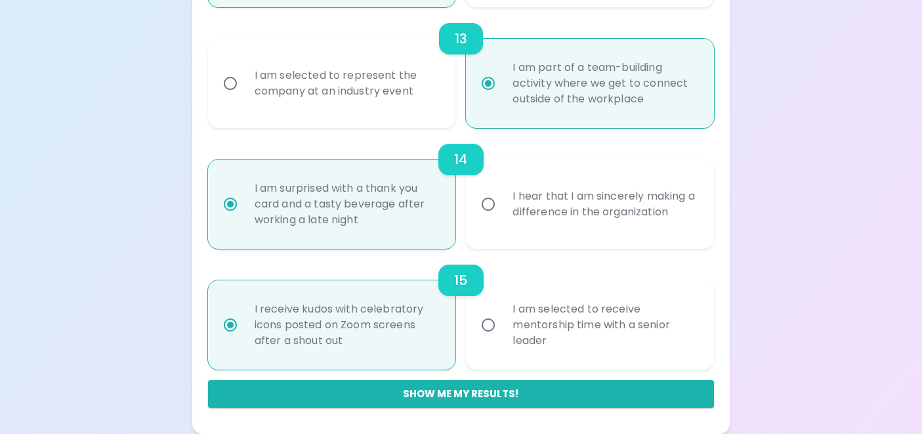
radio input "false"
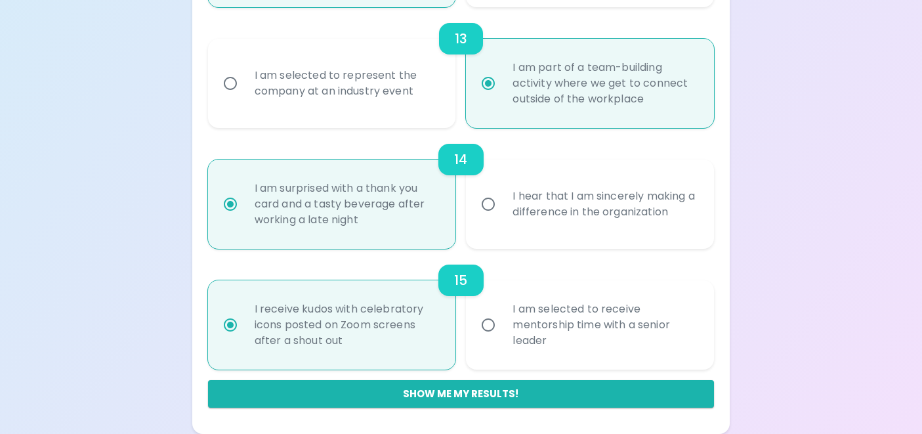
radio input "false"
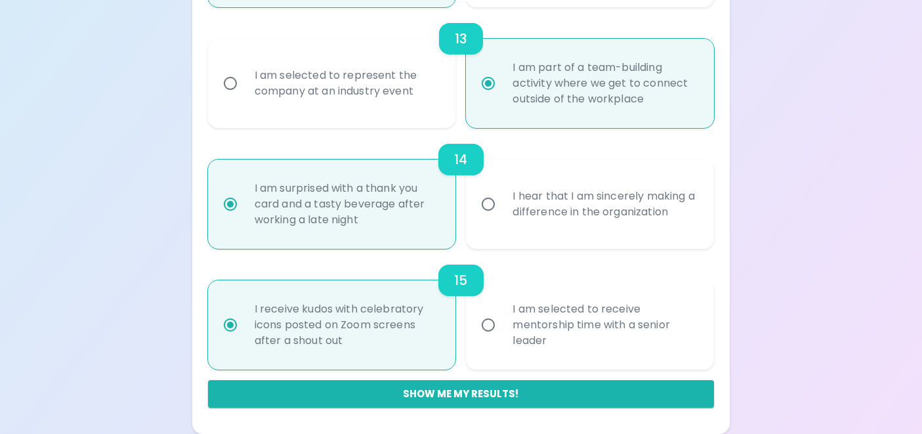
radio input "false"
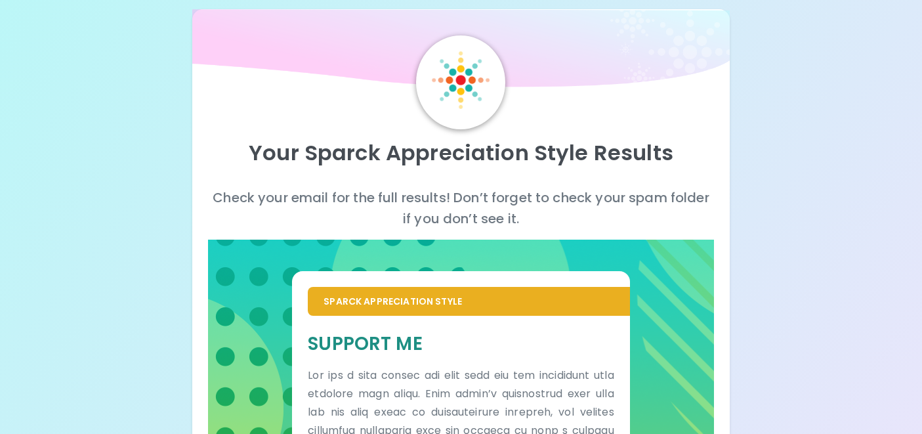
scroll to position [0, 0]
